Goal: Task Accomplishment & Management: Manage account settings

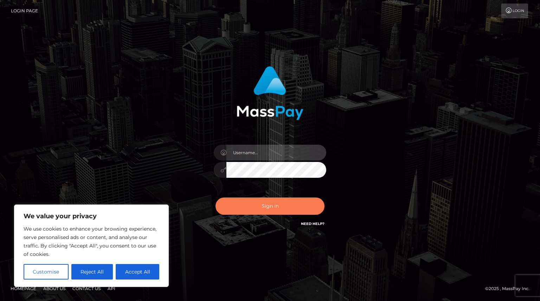
type input "Shany.Luminary"
click at [272, 213] on button "Sign in" at bounding box center [270, 205] width 109 height 17
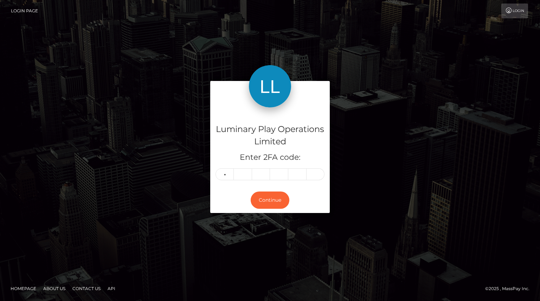
type input "7"
type input "5"
type input "8"
type input "5"
type input "3"
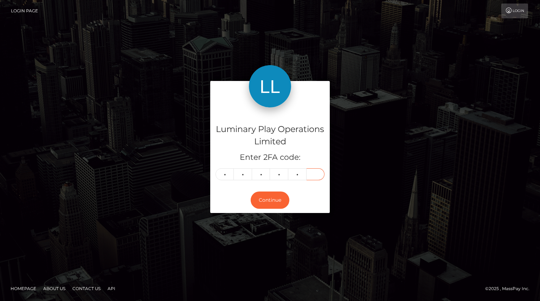
type input "4"
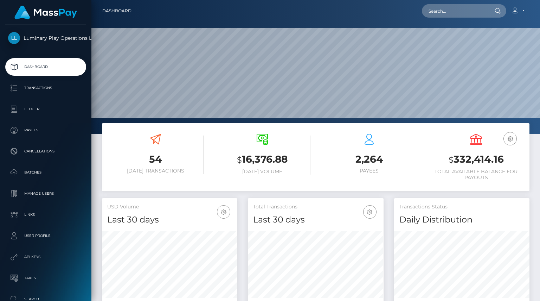
scroll to position [124, 135]
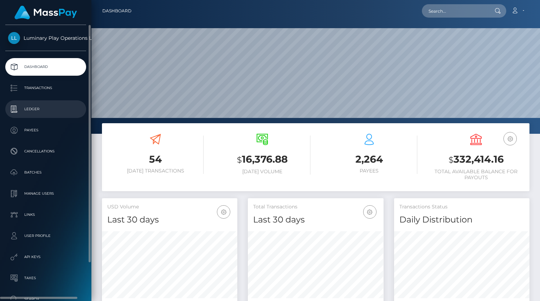
click at [39, 109] on p "Ledger" at bounding box center [45, 109] width 75 height 11
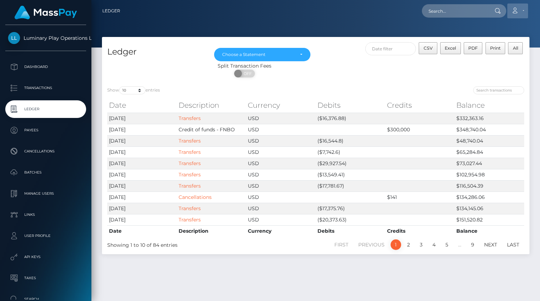
click at [515, 9] on icon at bounding box center [514, 11] width 7 height 6
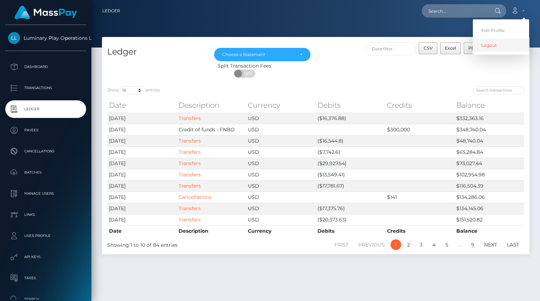
click at [497, 43] on link "Logout" at bounding box center [501, 45] width 56 height 13
